Goal: Task Accomplishment & Management: Manage account settings

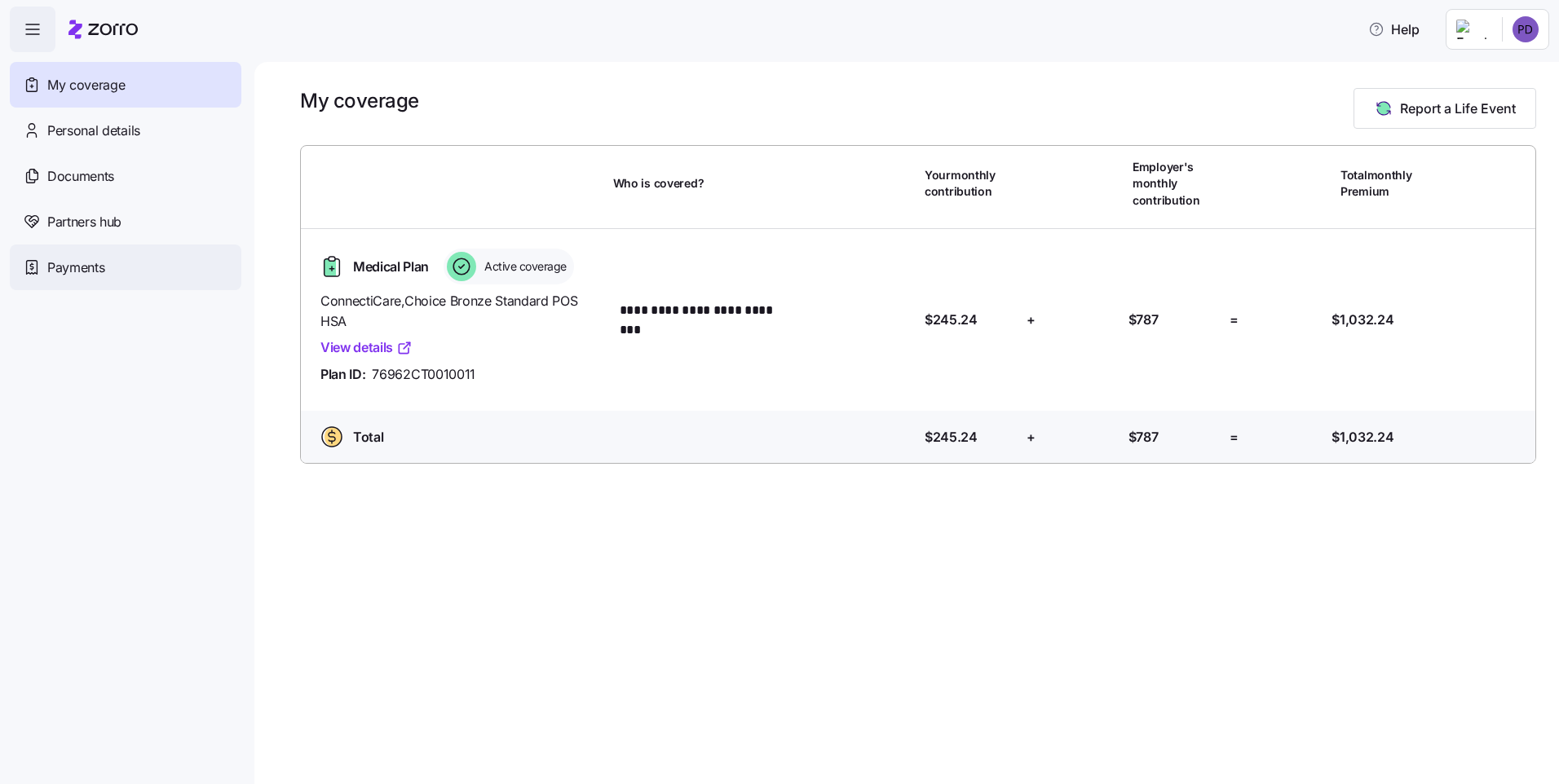
click at [92, 275] on span "Payments" at bounding box center [76, 268] width 57 height 20
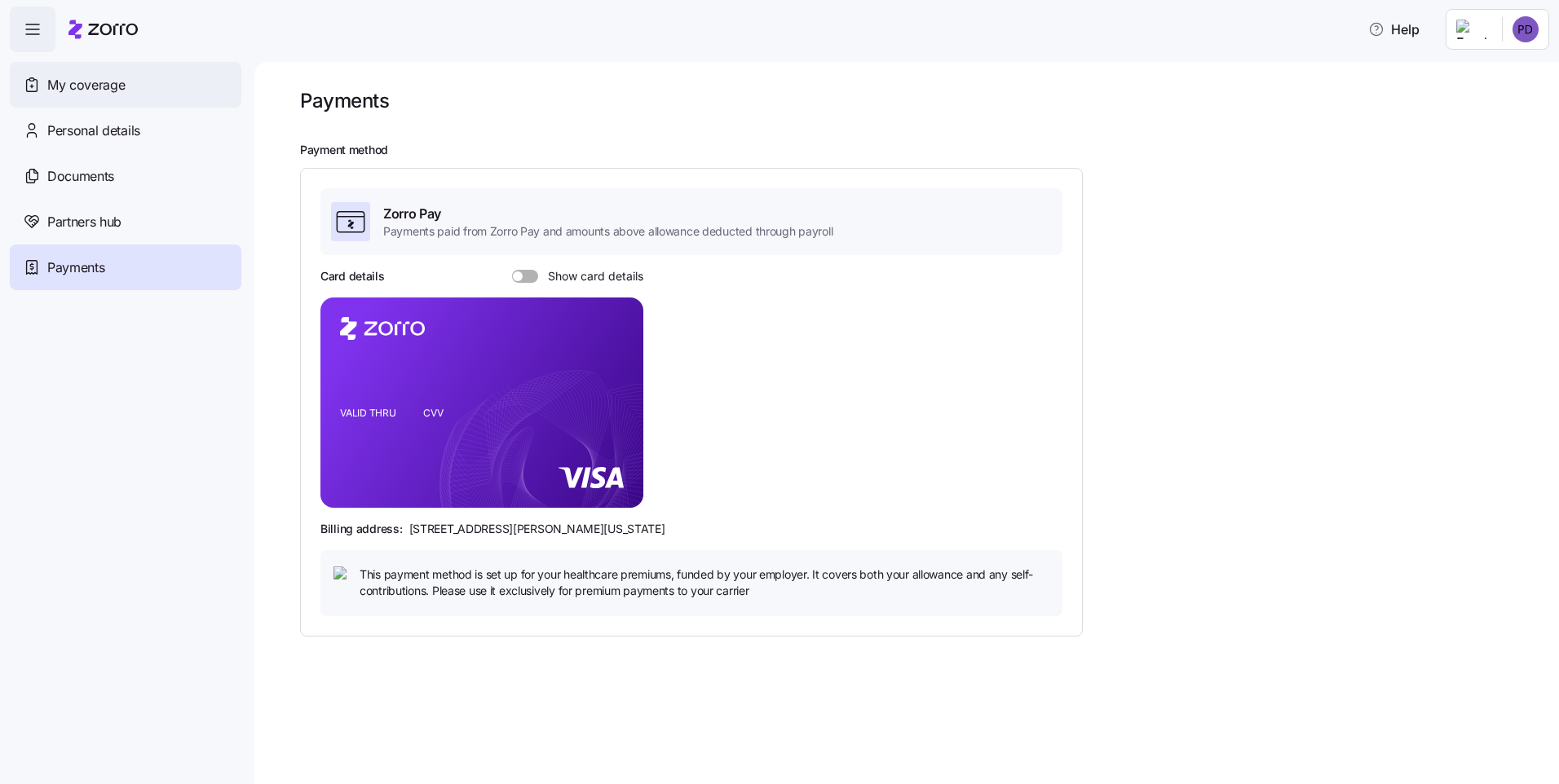
click at [139, 94] on div "My coverage" at bounding box center [126, 84] width 231 height 46
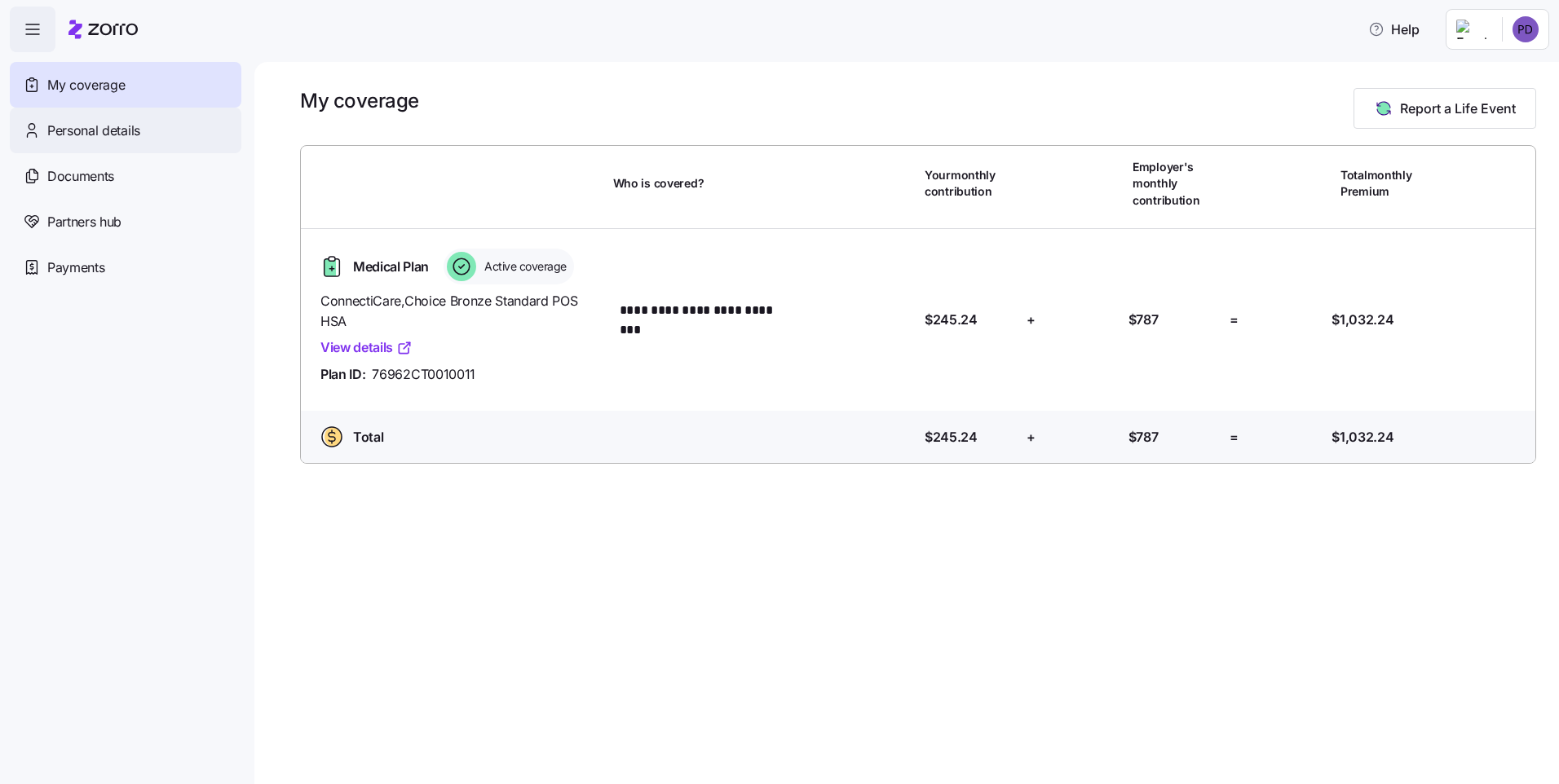
click at [131, 132] on span "Personal details" at bounding box center [94, 131] width 93 height 20
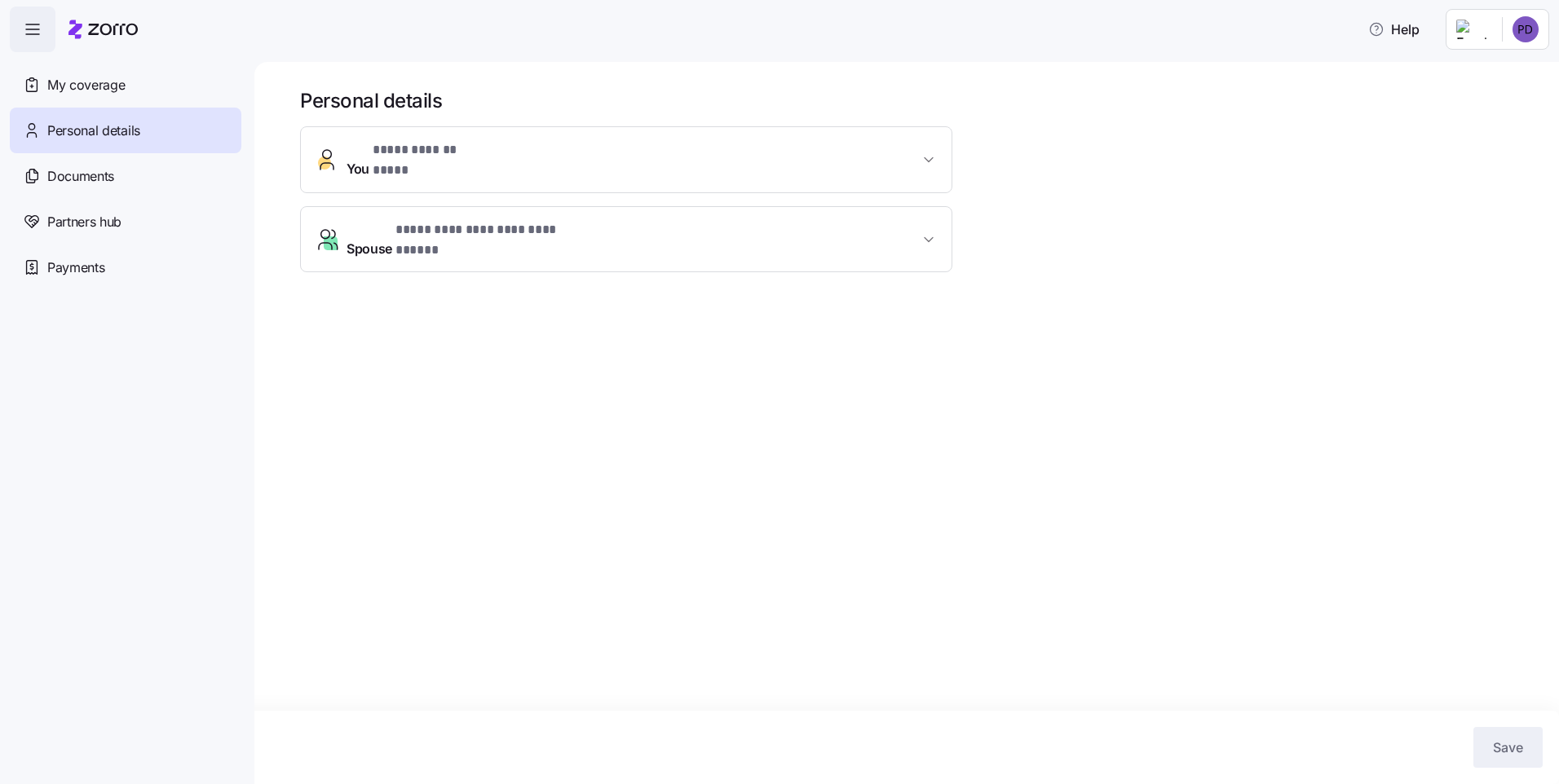
click at [124, 175] on div "Documents" at bounding box center [126, 176] width 231 height 46
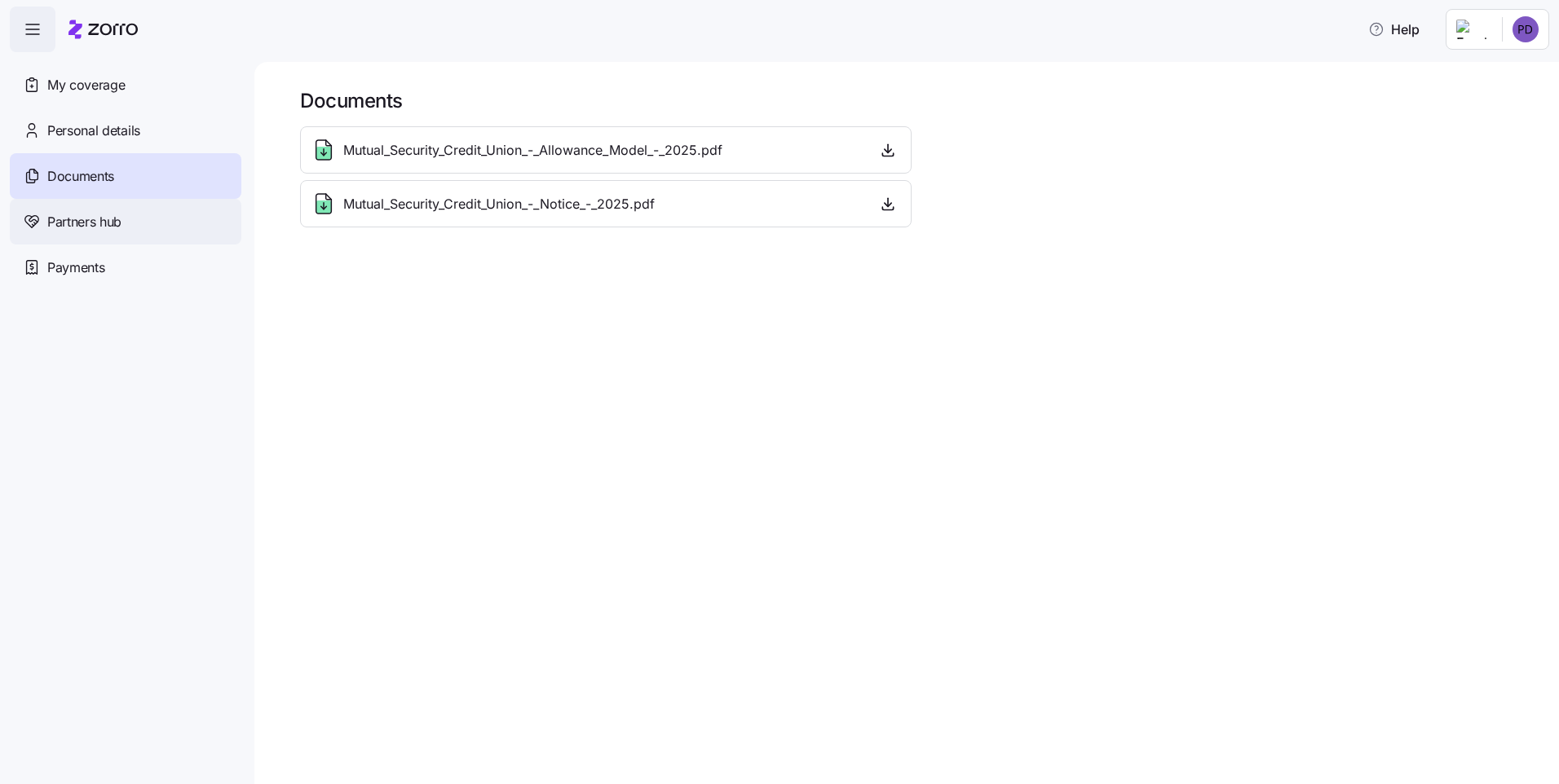
click at [122, 218] on span "Partners hub" at bounding box center [84, 222] width 74 height 20
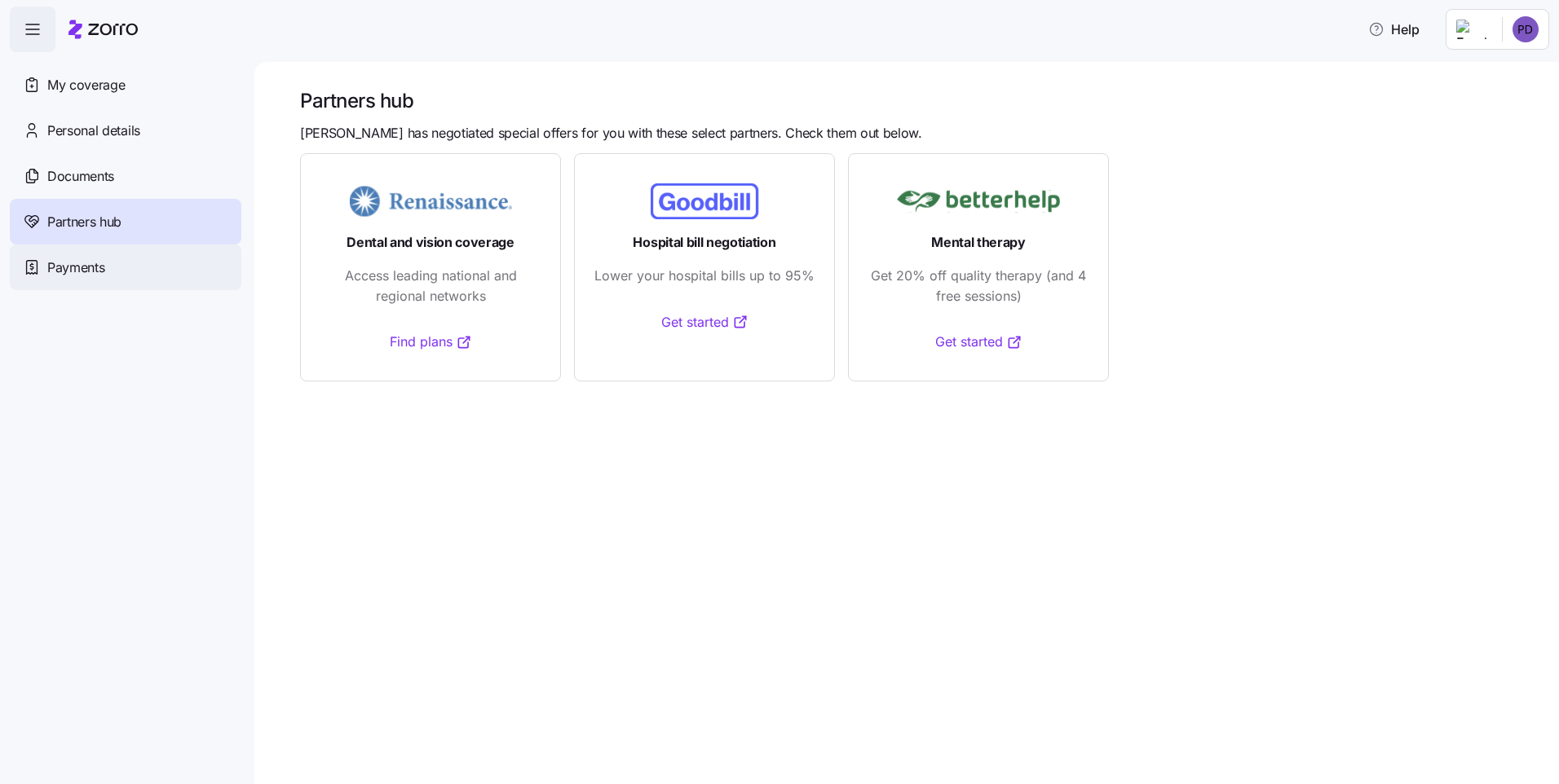
click at [122, 253] on div "Payments" at bounding box center [126, 267] width 231 height 46
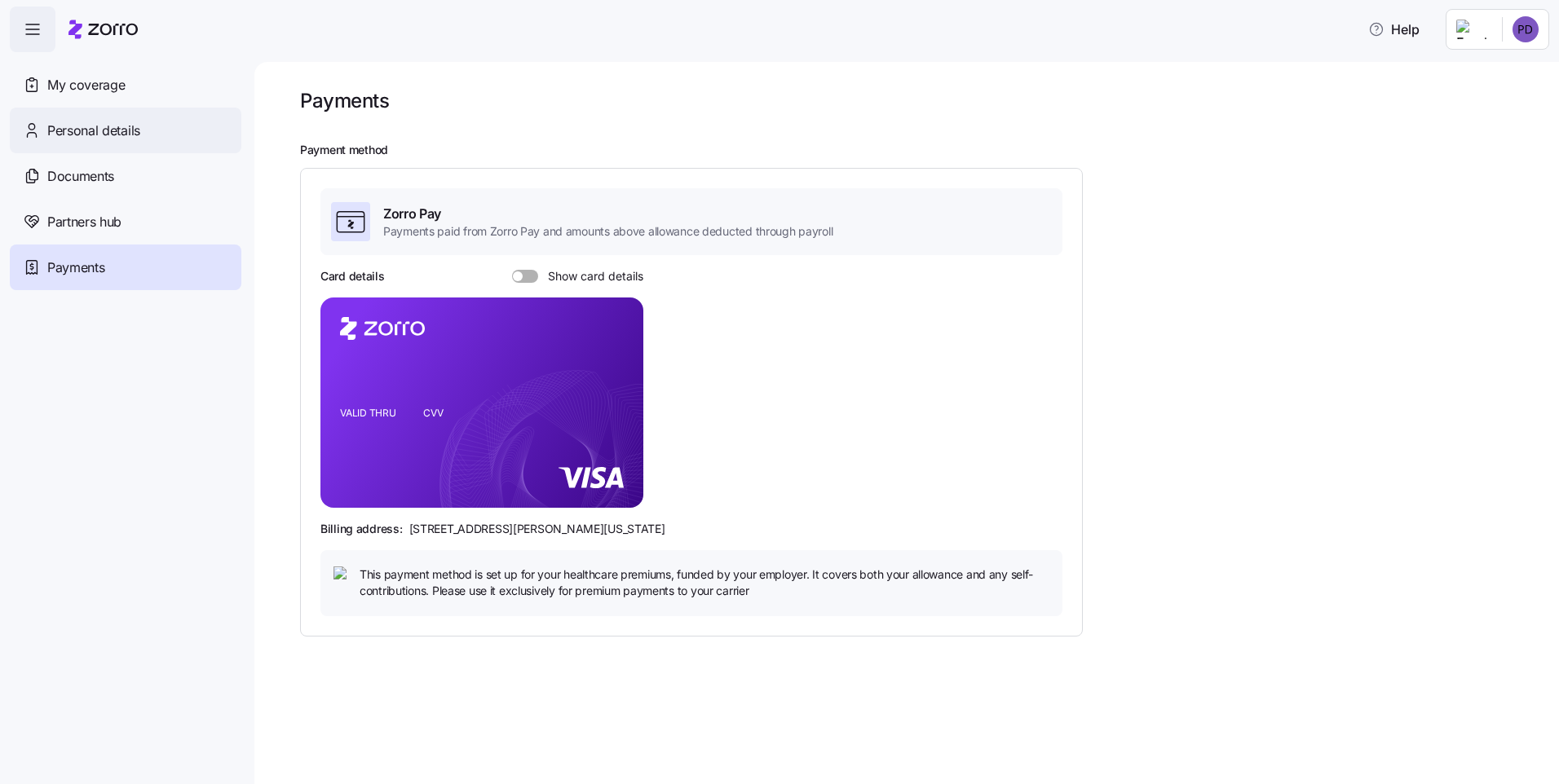
click at [58, 131] on span "Personal details" at bounding box center [94, 131] width 93 height 20
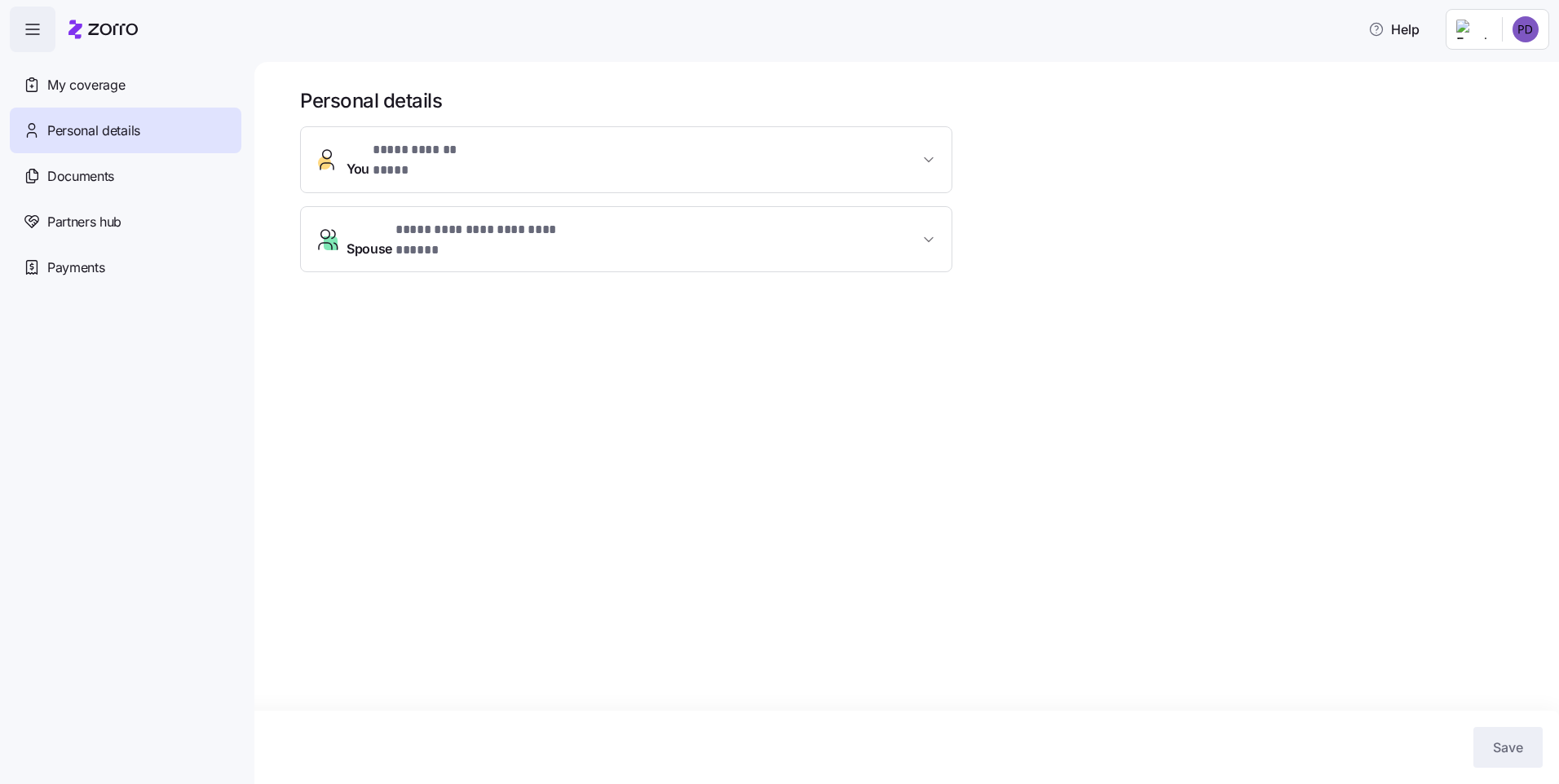
click at [81, 174] on span "Documents" at bounding box center [81, 176] width 67 height 20
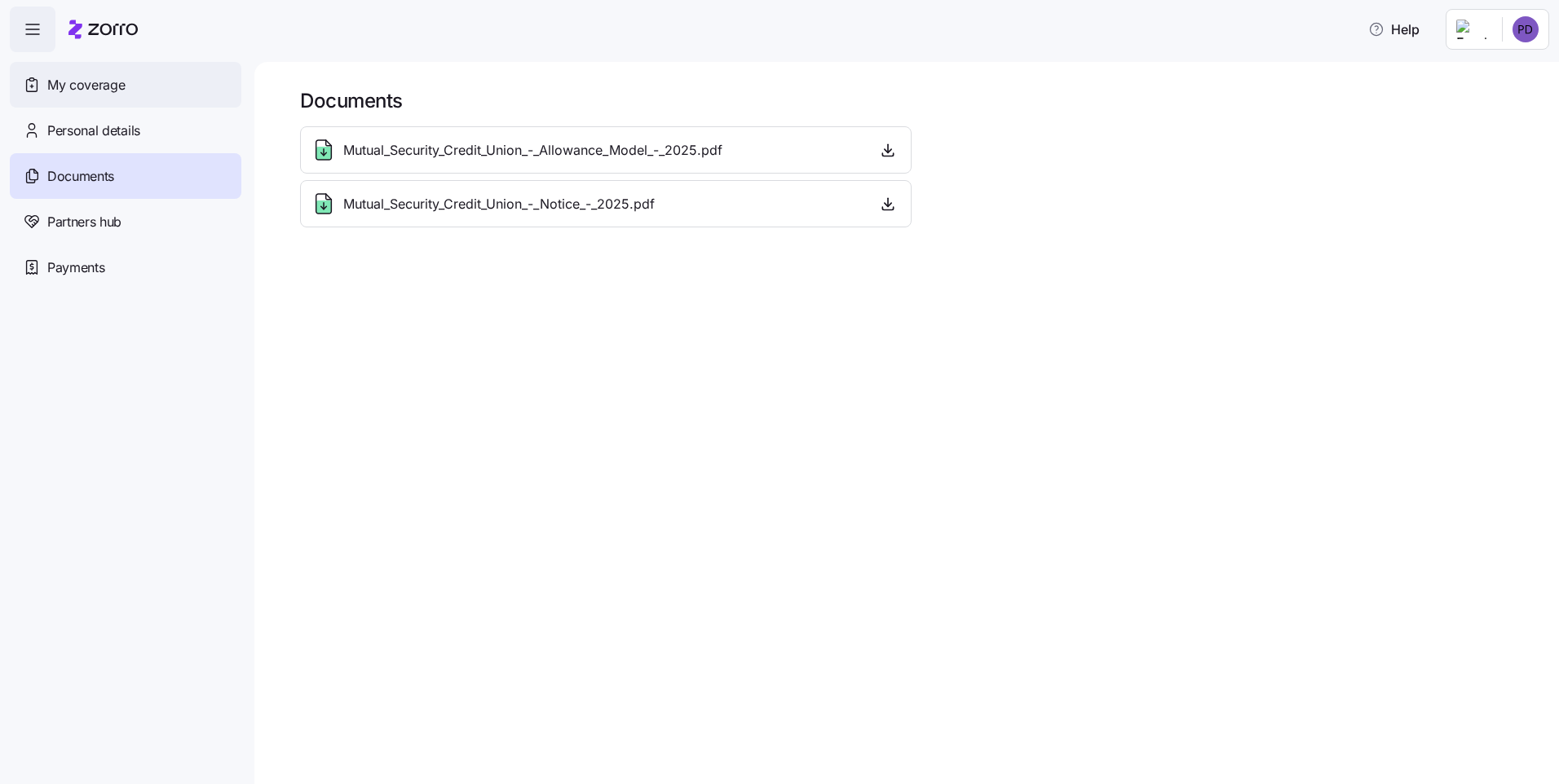
click at [82, 89] on span "My coverage" at bounding box center [86, 85] width 77 height 20
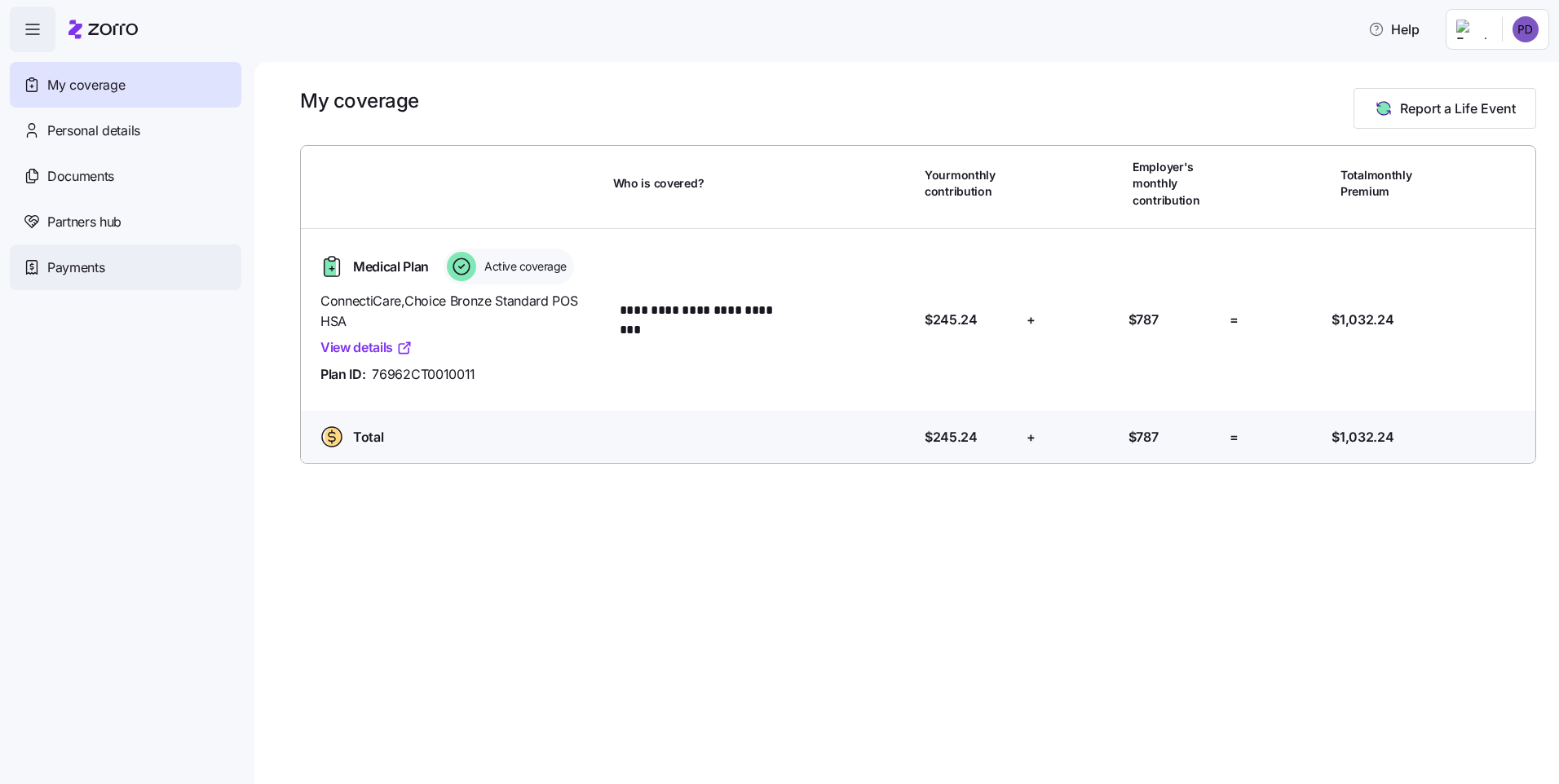
click at [89, 251] on div "Payments" at bounding box center [126, 267] width 231 height 46
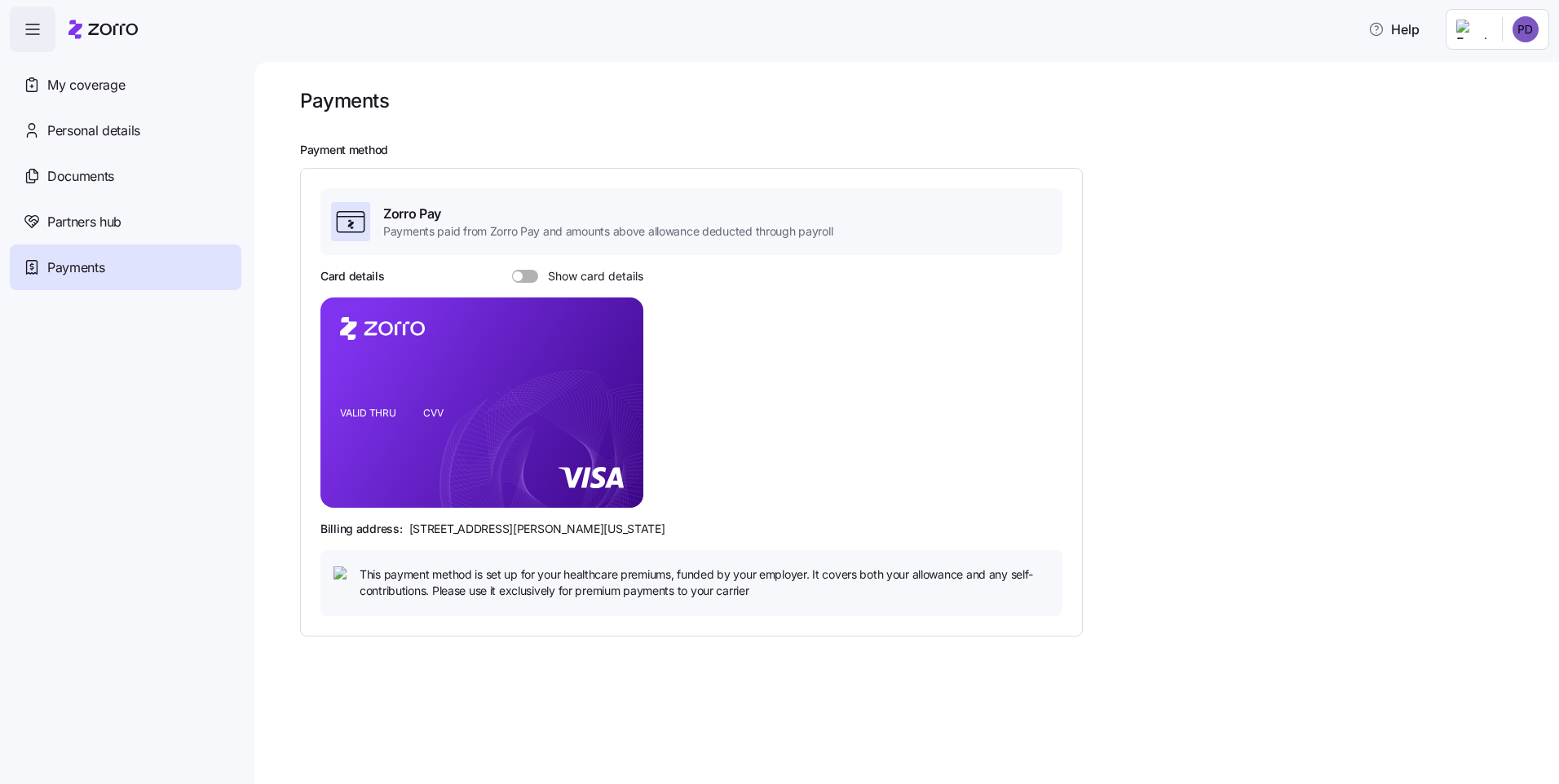
click at [515, 274] on span at bounding box center [518, 276] width 10 height 10
click at [512, 270] on input "Show card details" at bounding box center [512, 270] width 0 height 0
